Goal: Check status: Check status

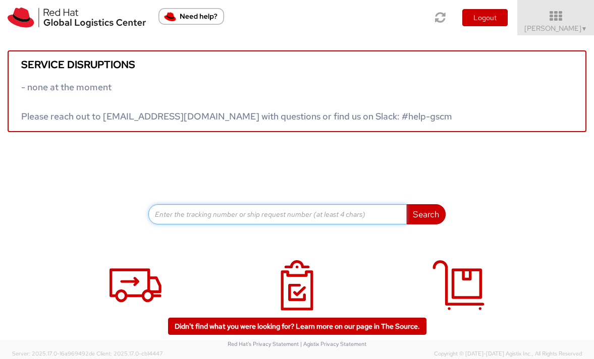
click at [198, 210] on input at bounding box center [277, 214] width 258 height 20
paste input "56315703"
type input "56315703"
click at [406, 204] on button "Search" at bounding box center [425, 214] width 39 height 20
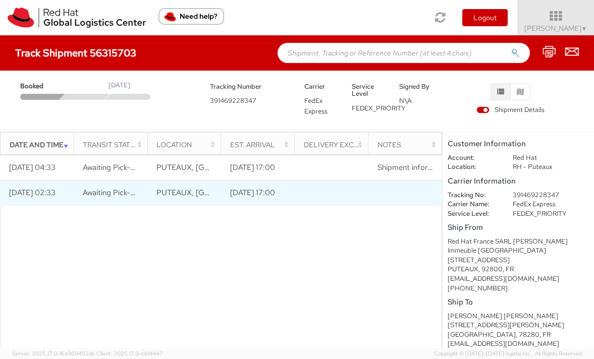
click at [29, 192] on td "[DATE] 02:33" at bounding box center [37, 193] width 74 height 25
click at [237, 195] on td "[DATE] 17:00" at bounding box center [258, 193] width 74 height 25
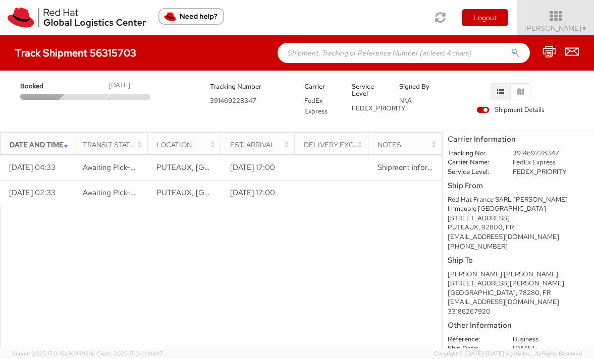
scroll to position [44, 0]
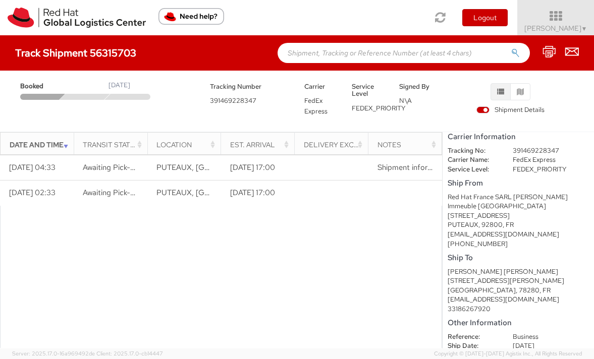
click at [471, 270] on div "[PERSON_NAME] [PERSON_NAME]" at bounding box center [517, 272] width 141 height 10
drag, startPoint x: 471, startPoint y: 270, endPoint x: 496, endPoint y: 271, distance: 25.3
click at [496, 271] on div "[PERSON_NAME] [PERSON_NAME]" at bounding box center [517, 272] width 141 height 10
copy div "[PERSON_NAME]"
click at [231, 100] on span "391469228347" at bounding box center [233, 100] width 46 height 9
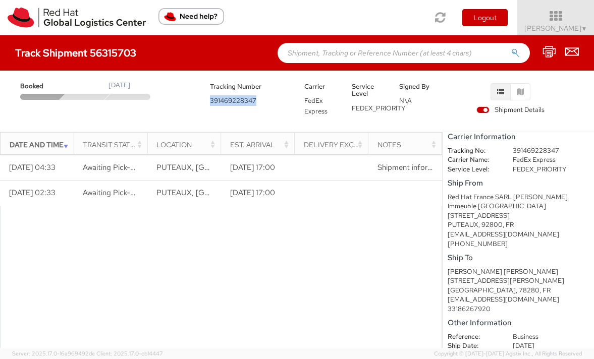
click at [231, 100] on span "391469228347" at bounding box center [233, 100] width 46 height 9
copy span "391469228347"
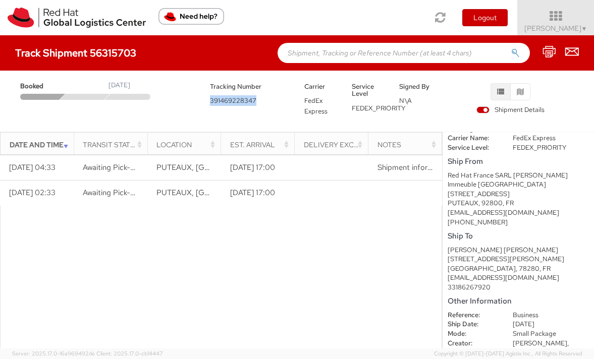
scroll to position [68, 0]
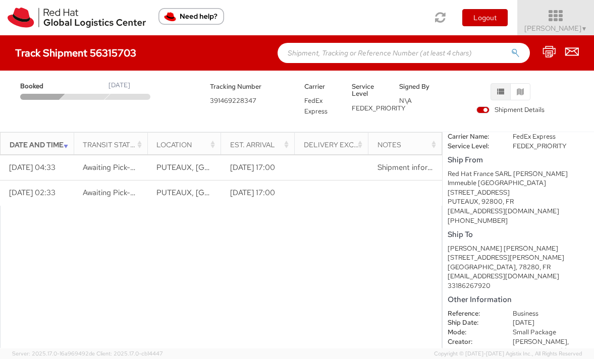
click at [566, 20] on icon at bounding box center [555, 16] width 88 height 14
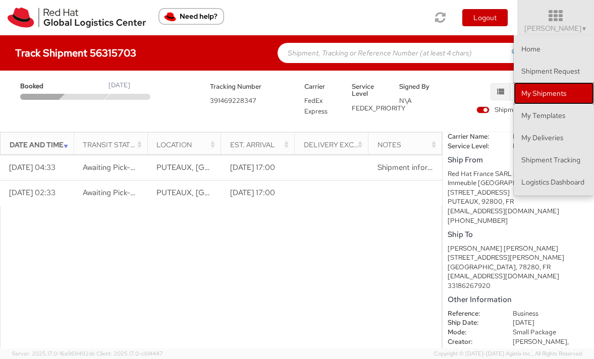
click at [557, 89] on link "My Shipments" at bounding box center [553, 93] width 80 height 22
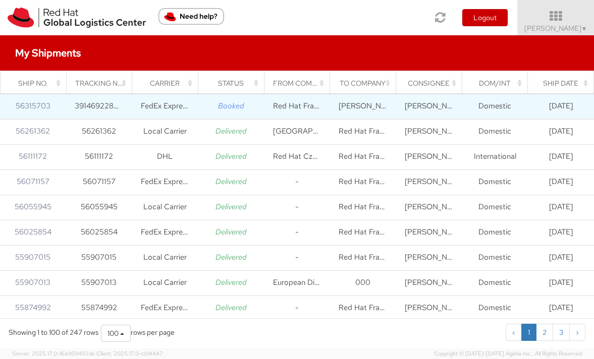
click at [234, 103] on icon "Booked" at bounding box center [231, 106] width 26 height 10
click at [28, 110] on link "56315703" at bounding box center [33, 106] width 35 height 10
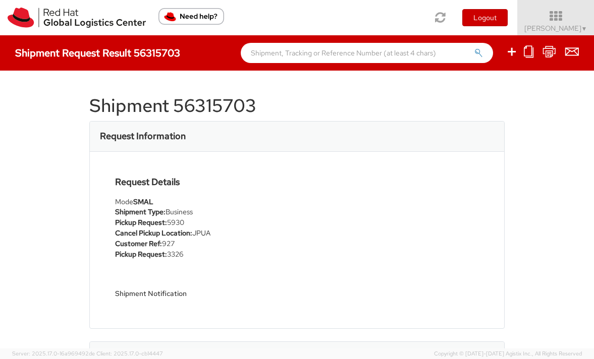
click at [223, 102] on h1 "Shipment 56315703" at bounding box center [297, 106] width 416 height 20
copy h1 "56315703"
click at [279, 60] on input "text" at bounding box center [367, 53] width 252 height 20
paste input "56315703"
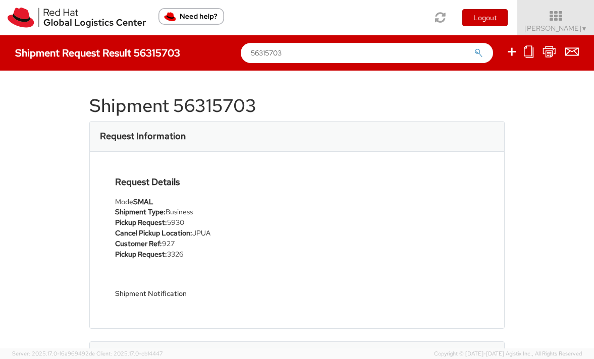
type input "56315703"
click at [474, 48] on button "submit" at bounding box center [478, 54] width 9 height 12
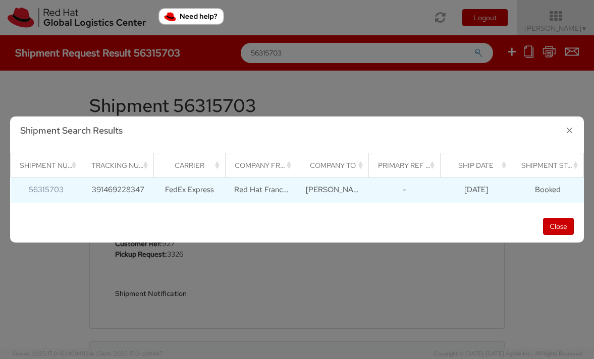
click at [194, 186] on td "FedEx Express" at bounding box center [190, 190] width 72 height 25
click at [48, 189] on link "56315703" at bounding box center [46, 190] width 35 height 10
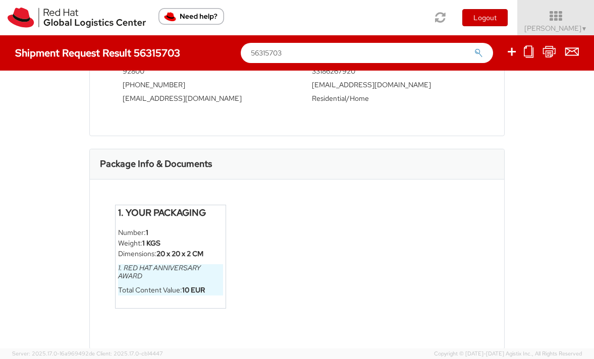
scroll to position [434, 0]
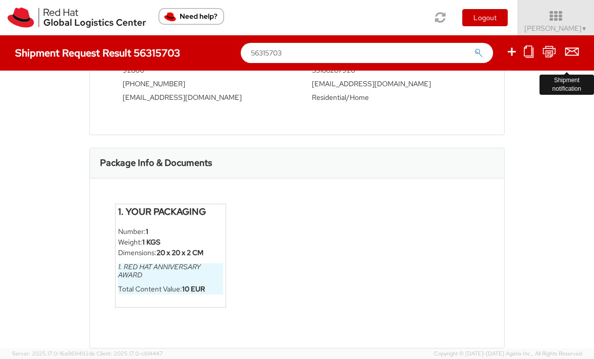
click at [570, 49] on icon at bounding box center [572, 51] width 14 height 13
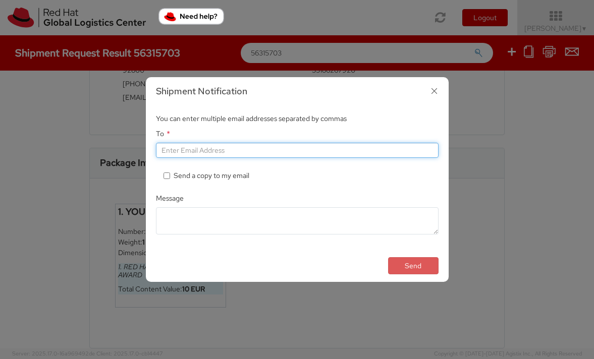
click at [334, 148] on input "To *" at bounding box center [297, 150] width 282 height 15
type input "[EMAIL_ADDRESS][DOMAIN_NAME]"
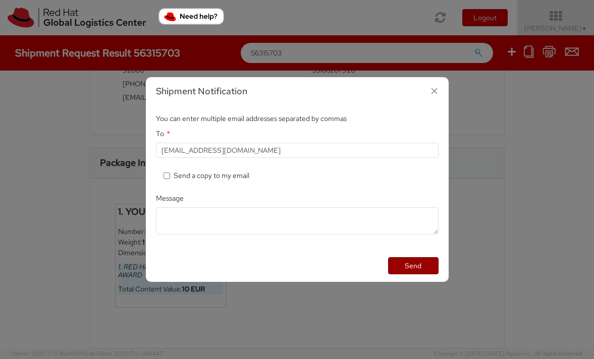
drag, startPoint x: 400, startPoint y: 265, endPoint x: 436, endPoint y: 82, distance: 186.5
click at [436, 82] on div "Shipment Notification You can enter multiple email addresses separated by comma…" at bounding box center [297, 179] width 303 height 205
click at [435, 92] on icon "button" at bounding box center [434, 91] width 15 height 15
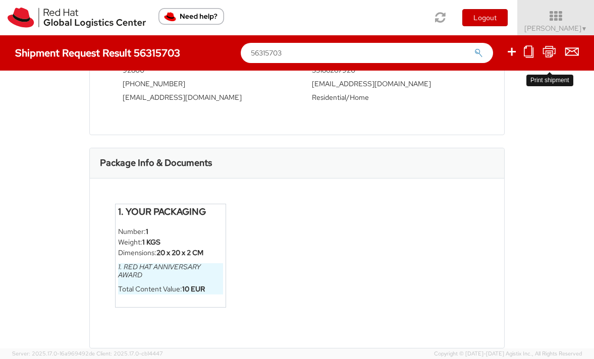
click at [546, 50] on icon at bounding box center [549, 51] width 14 height 13
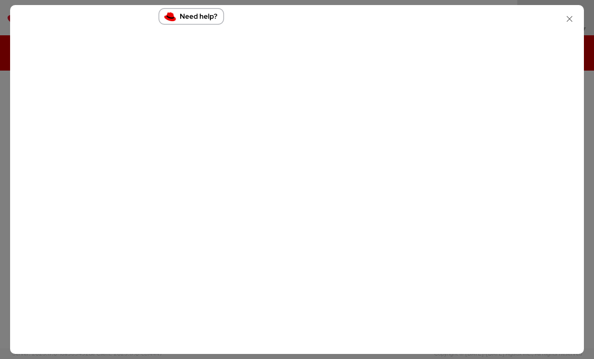
click at [569, 20] on icon "button" at bounding box center [569, 19] width 15 height 15
